Goal: Information Seeking & Learning: Find specific fact

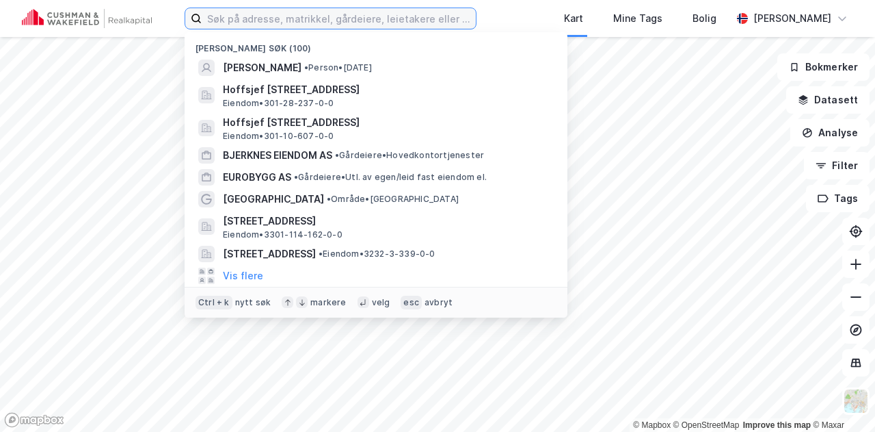
click at [434, 20] on input at bounding box center [339, 18] width 274 height 21
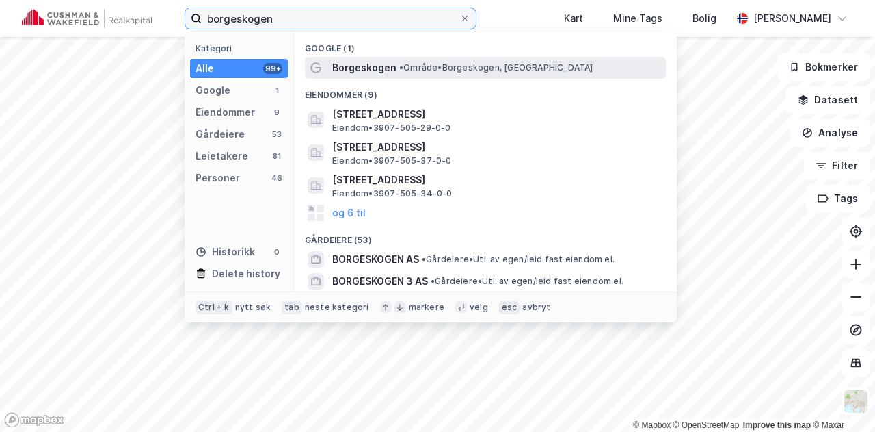
type input "borgeskogen"
click at [375, 73] on span "Borgeskogen" at bounding box center [364, 67] width 64 height 16
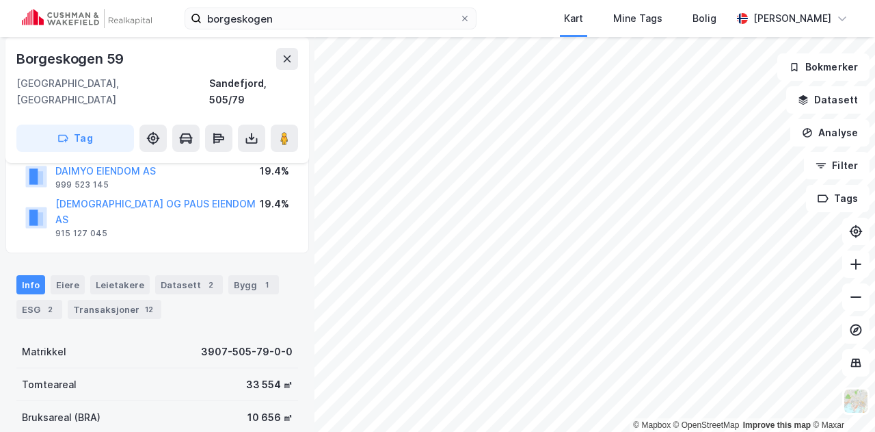
scroll to position [108, 0]
click at [72, 274] on div "Eiere" at bounding box center [68, 283] width 34 height 19
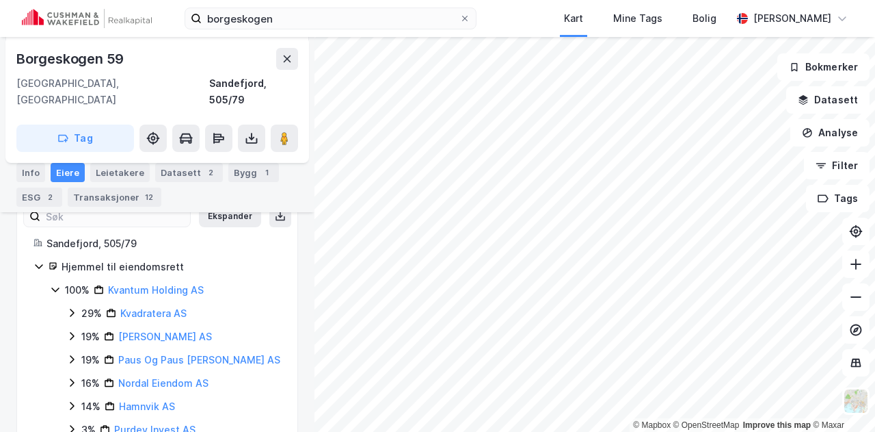
scroll to position [242, 0]
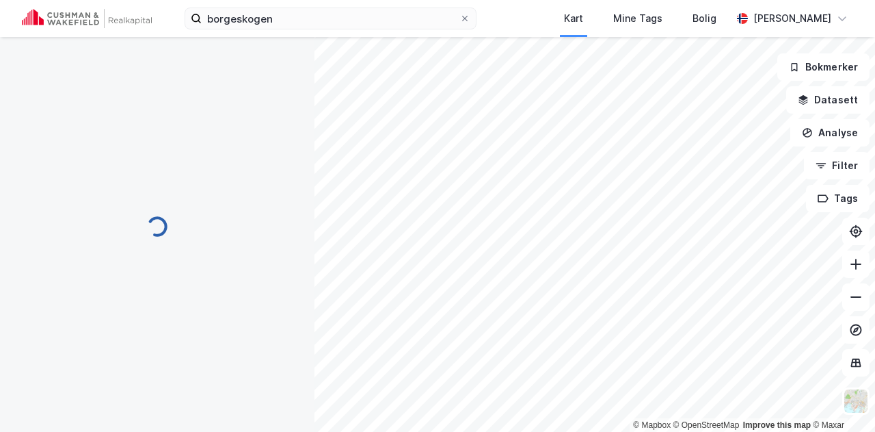
scroll to position [242, 0]
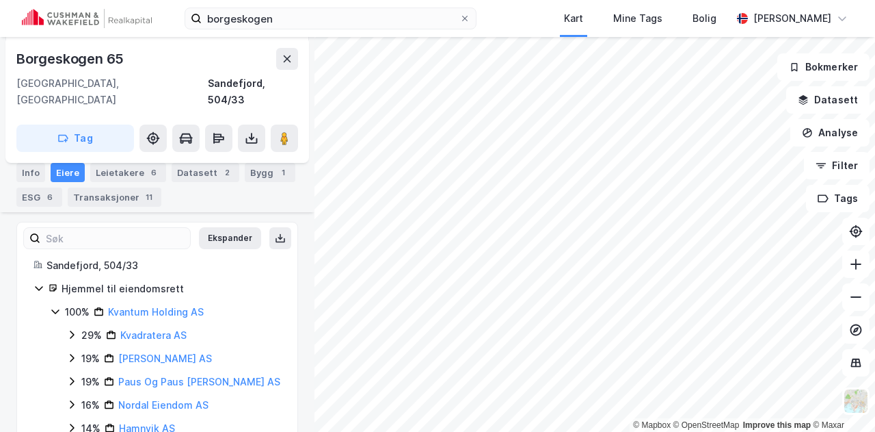
scroll to position [222, 0]
click at [142, 328] on link "Kvadratera AS" at bounding box center [153, 334] width 66 height 12
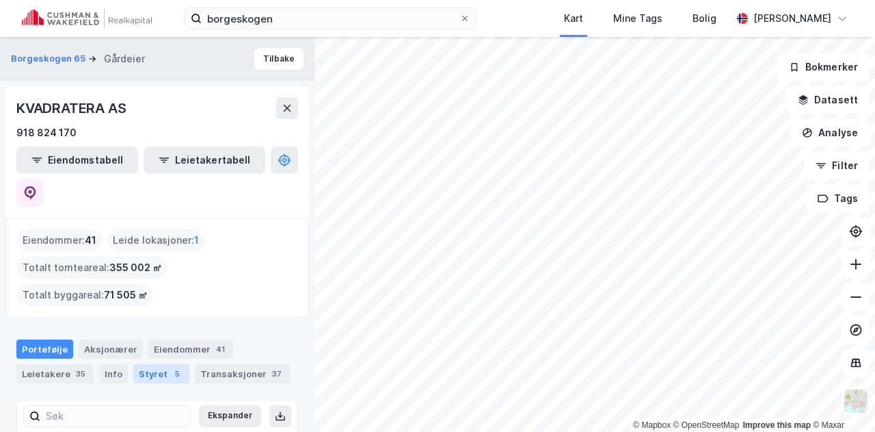
click at [160, 364] on div "Styret 5" at bounding box center [161, 373] width 56 height 19
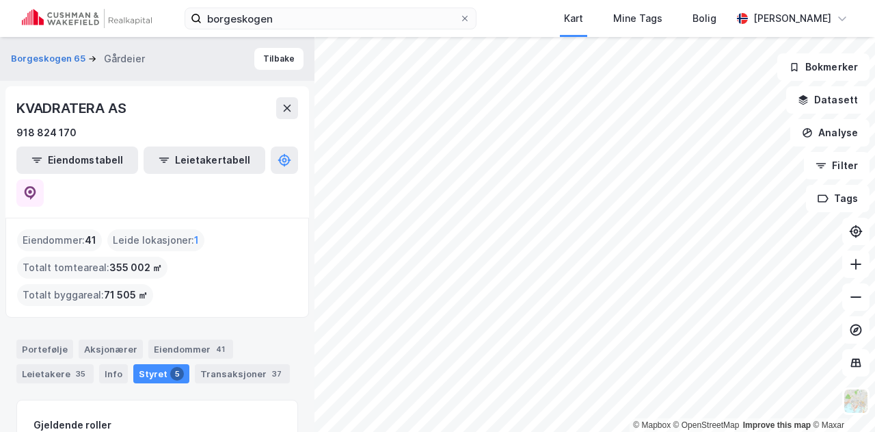
click at [254, 286] on div "Borgeskogen 65 Gårdeier Tilbake KVADRATERA AS 918 824 170 Eiendomstabell Leieta…" at bounding box center [157, 234] width 315 height 395
